Goal: Transaction & Acquisition: Subscribe to service/newsletter

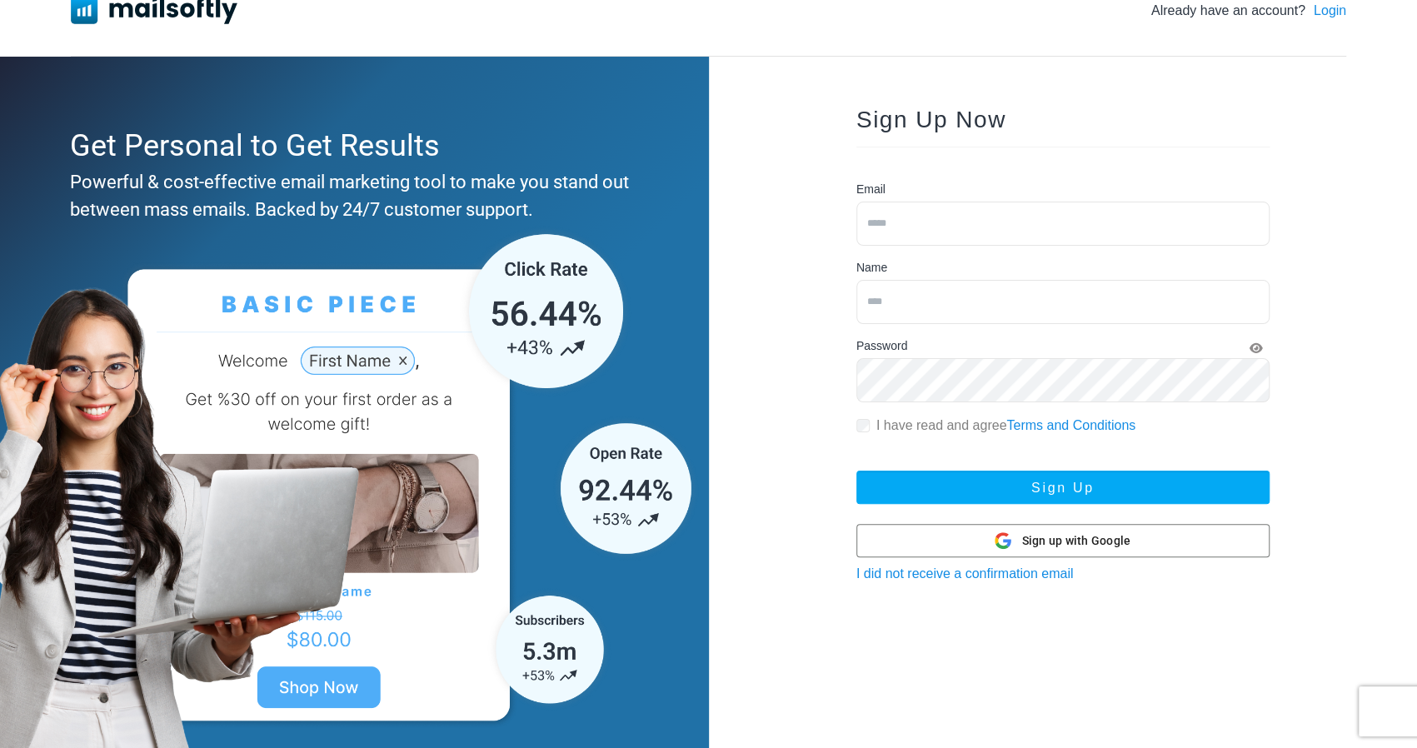
scroll to position [52, 0]
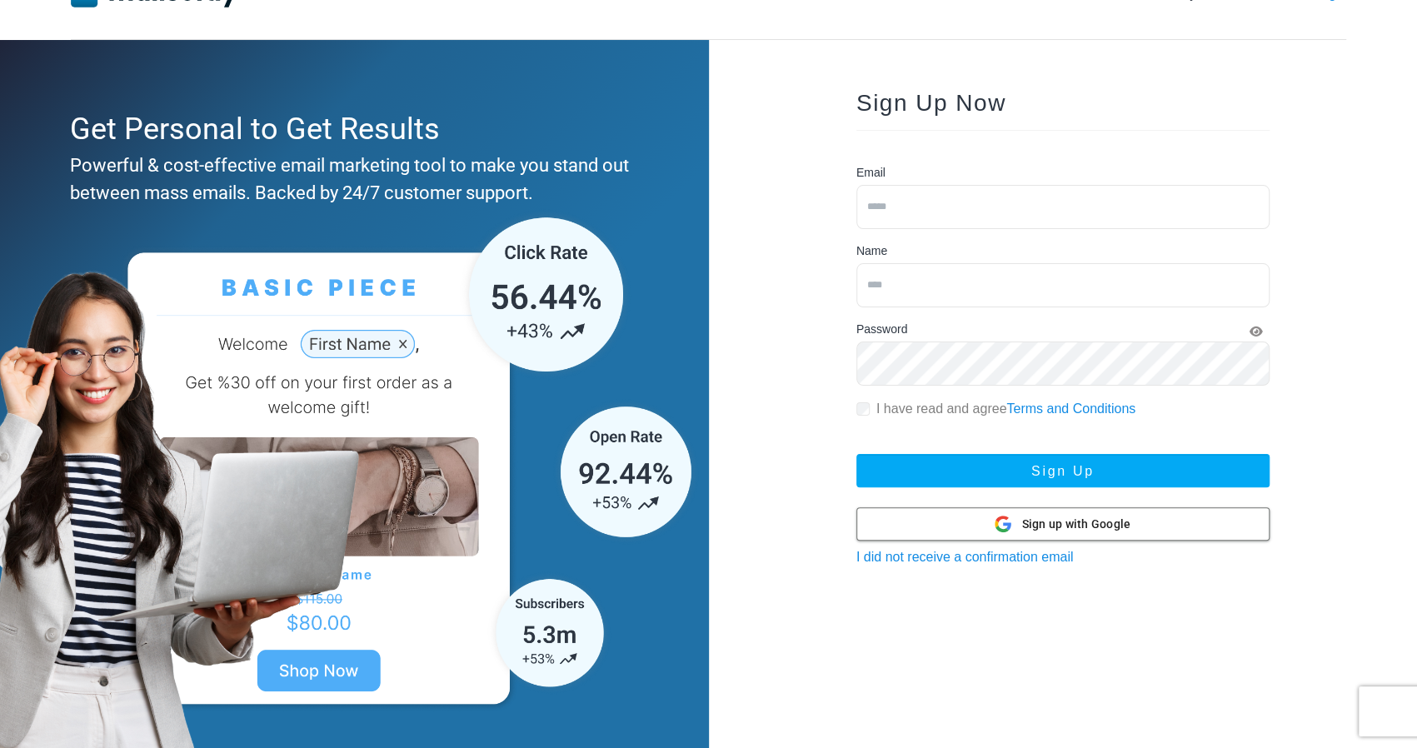
click at [980, 515] on div at bounding box center [1062, 524] width 411 height 32
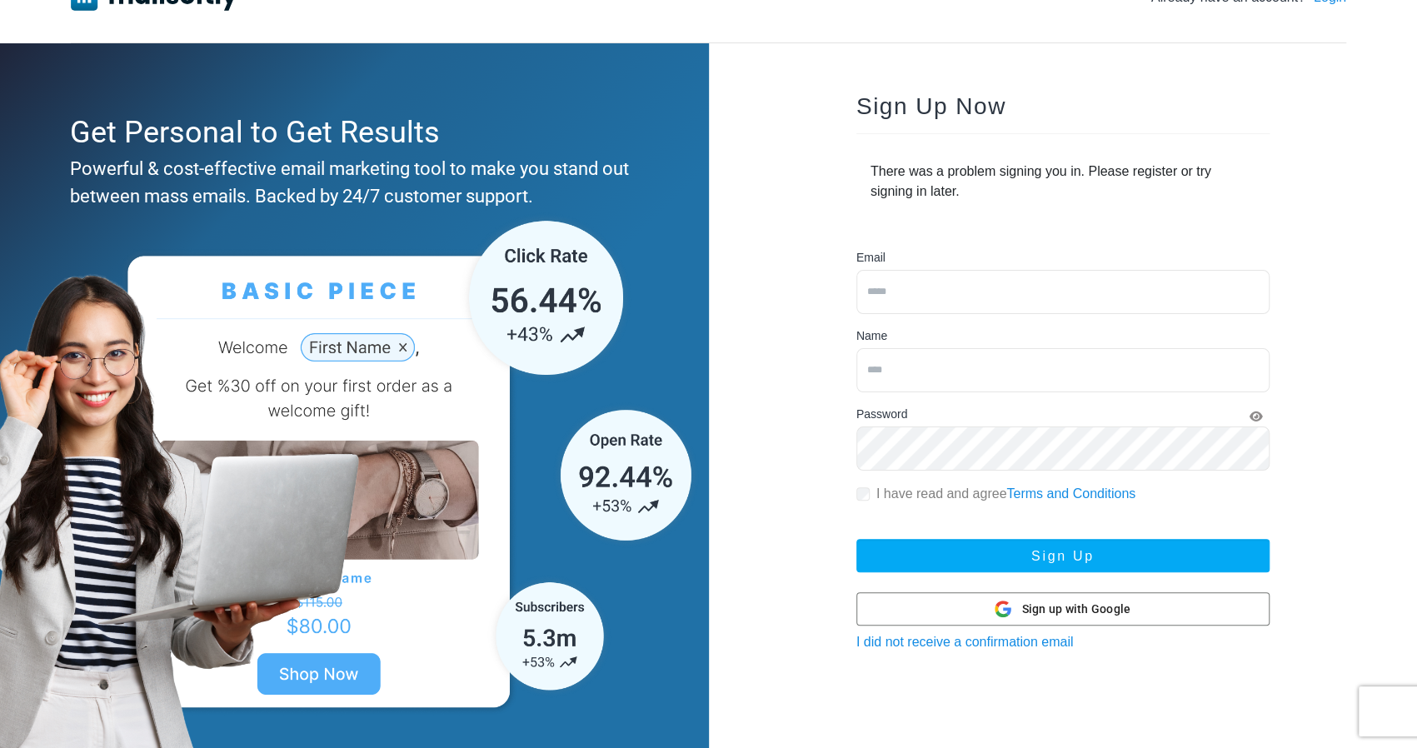
scroll to position [52, 0]
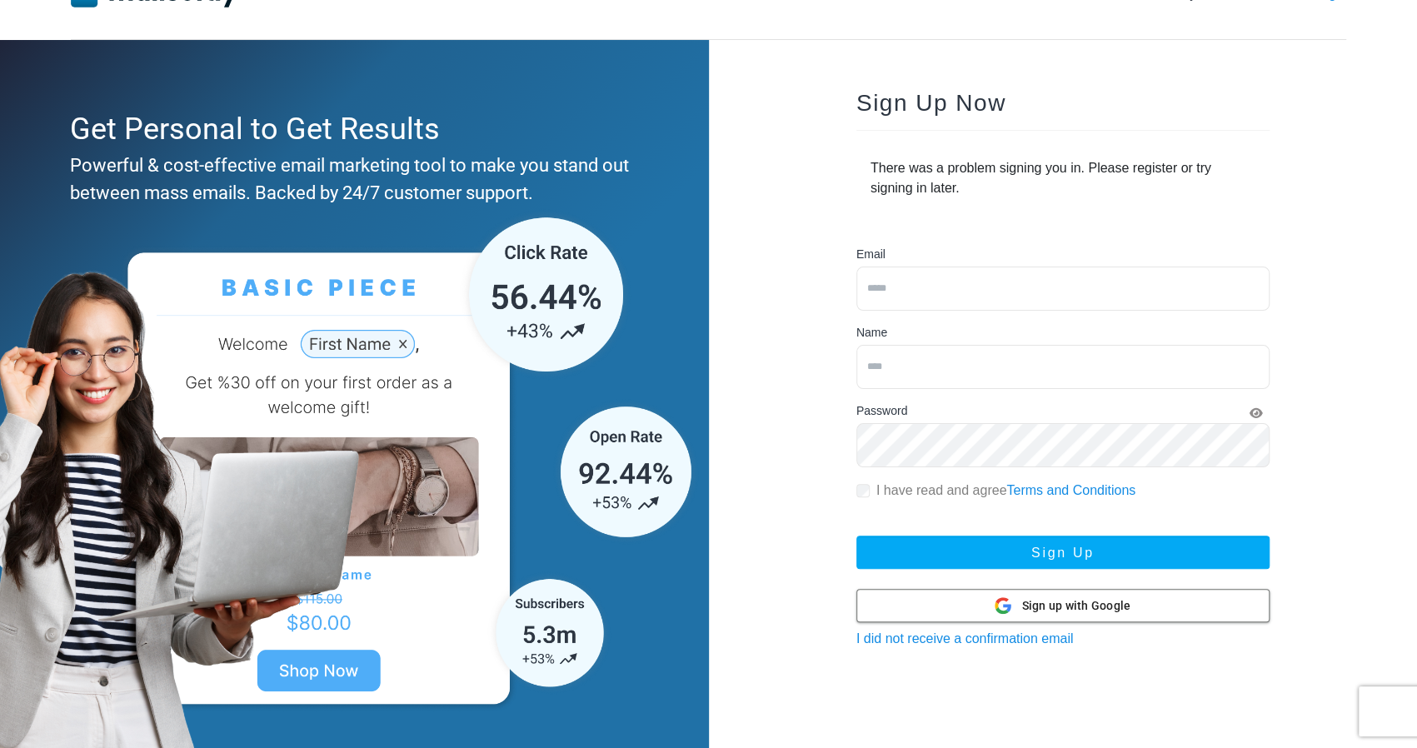
click at [997, 599] on icon at bounding box center [1002, 605] width 17 height 17
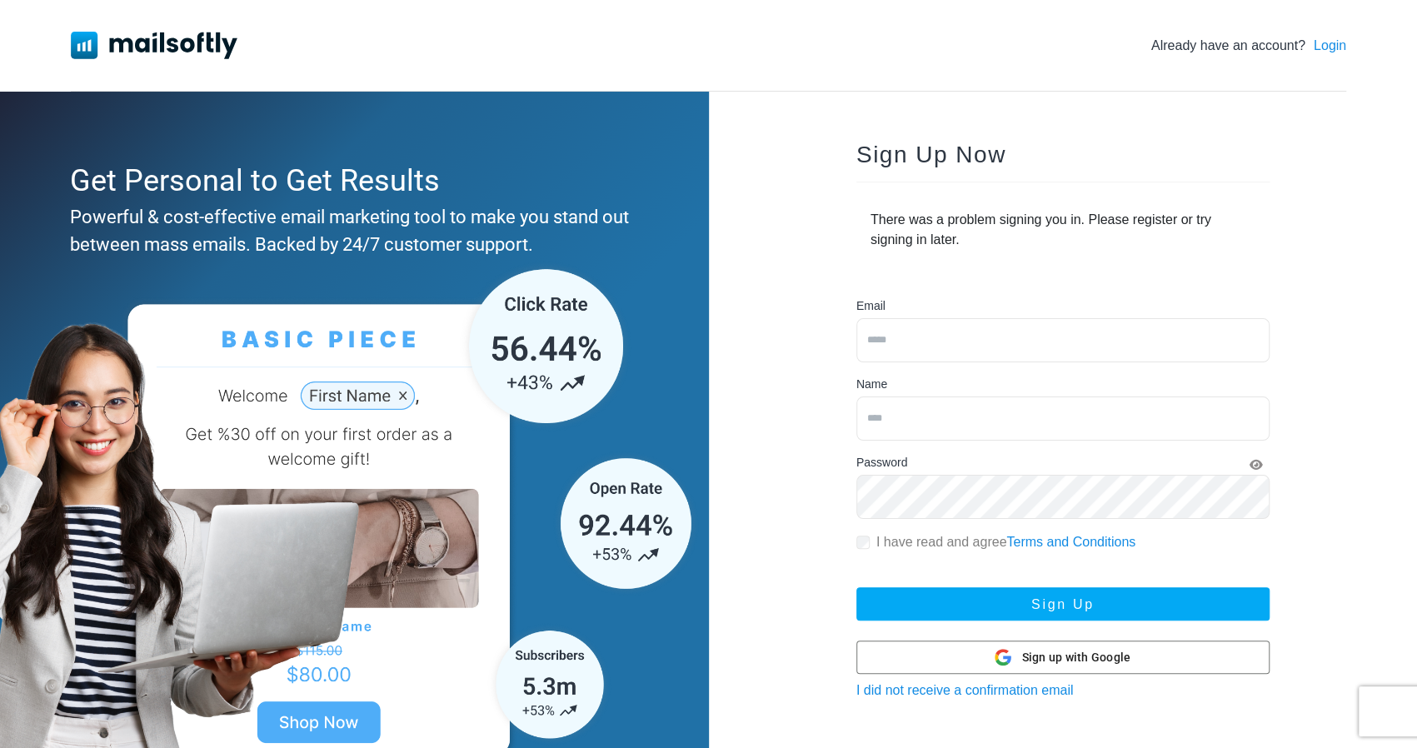
click at [207, 39] on img at bounding box center [154, 45] width 167 height 27
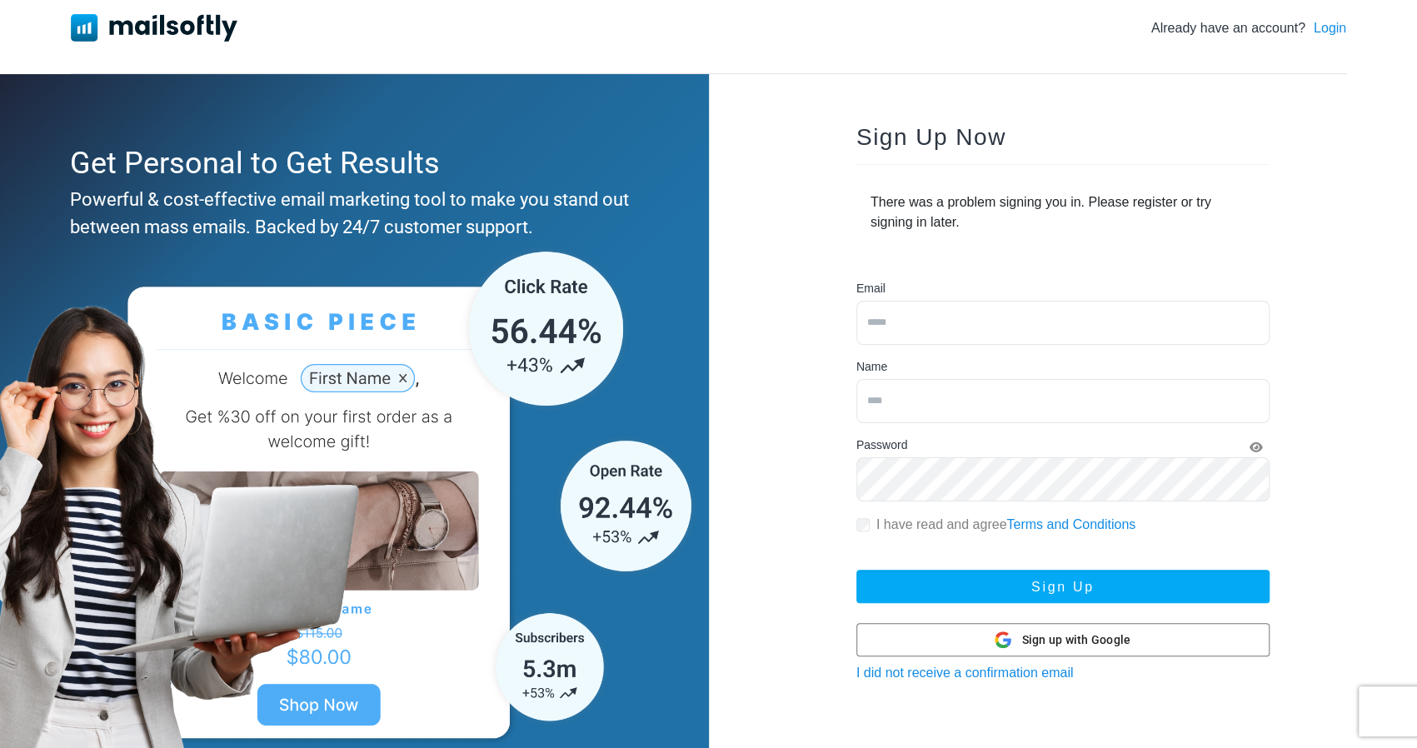
scroll to position [31, 0]
